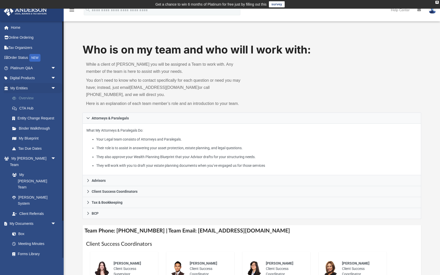
click at [27, 98] on link "Overview" at bounding box center [35, 98] width 57 height 10
click at [27, 97] on link "Overview" at bounding box center [35, 98] width 57 height 10
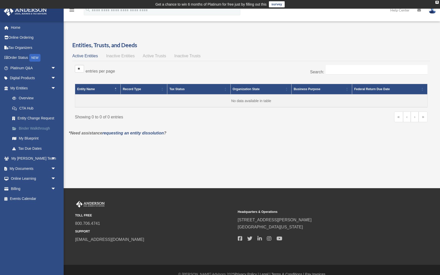
click at [33, 128] on link "Binder Walkthrough" at bounding box center [35, 128] width 57 height 10
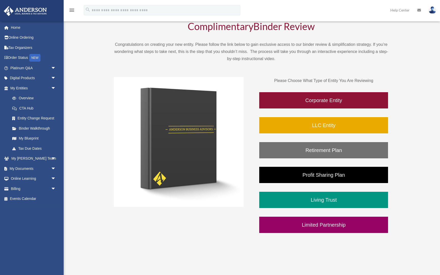
scroll to position [42, 0]
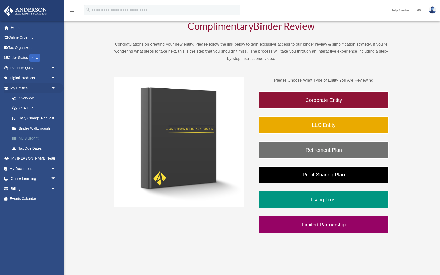
click at [41, 136] on link "My Blueprint" at bounding box center [35, 139] width 57 height 10
